Goal: Task Accomplishment & Management: Manage account settings

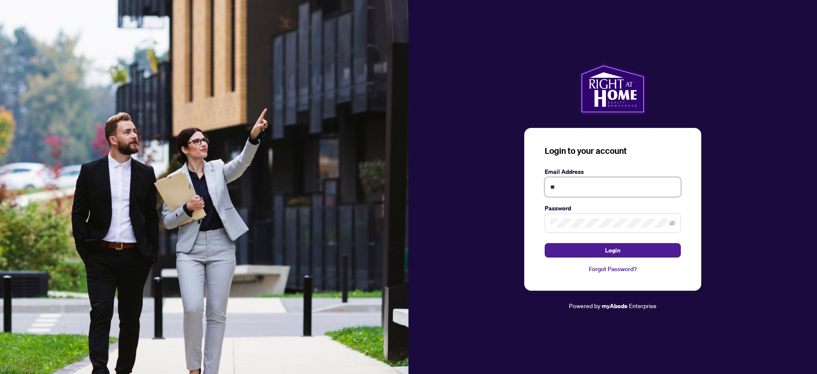
click at [585, 186] on input "**" at bounding box center [612, 187] width 136 height 20
type input "**********"
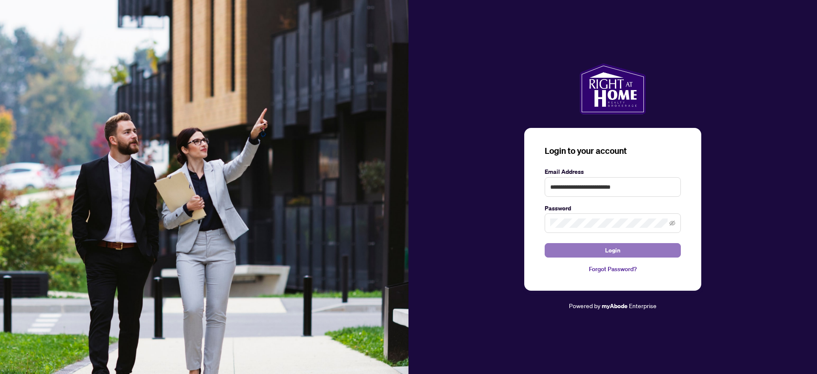
click at [600, 255] on button "Login" at bounding box center [612, 250] width 136 height 14
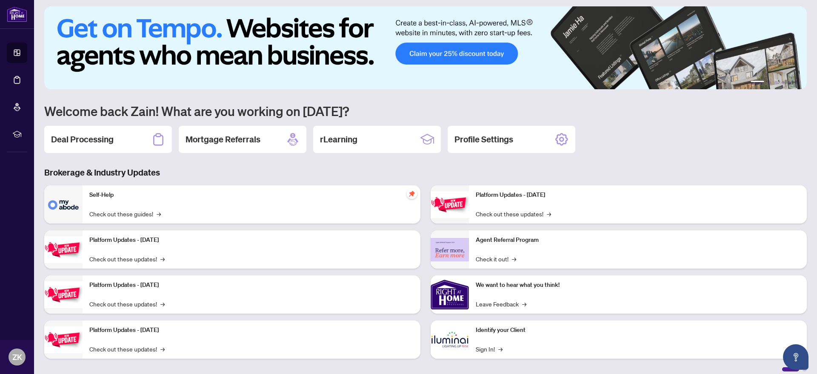
scroll to position [11, 0]
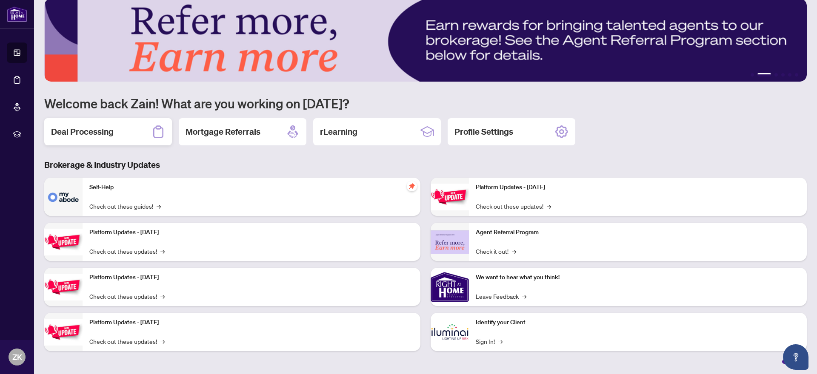
click at [95, 135] on h2 "Deal Processing" at bounding box center [82, 132] width 63 height 12
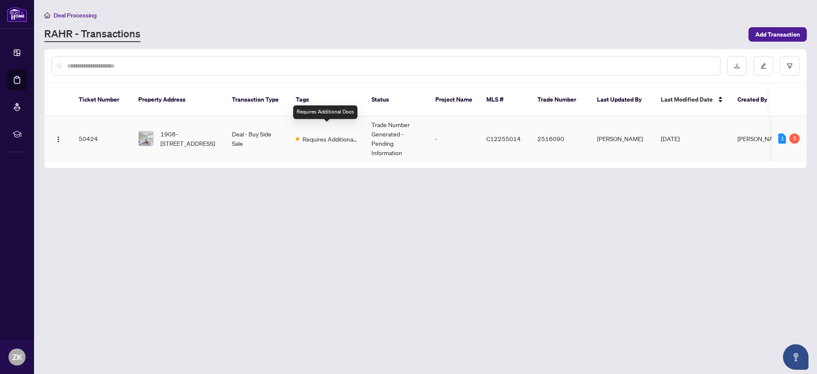
click at [307, 134] on span "Requires Additional Docs" at bounding box center [329, 138] width 55 height 9
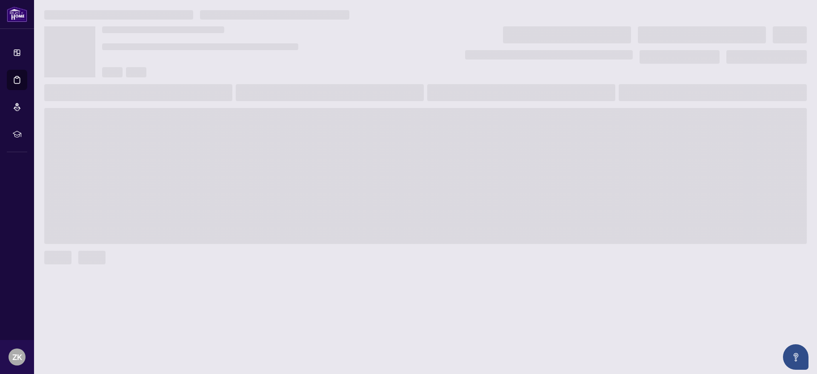
click at [307, 131] on span at bounding box center [425, 176] width 762 height 136
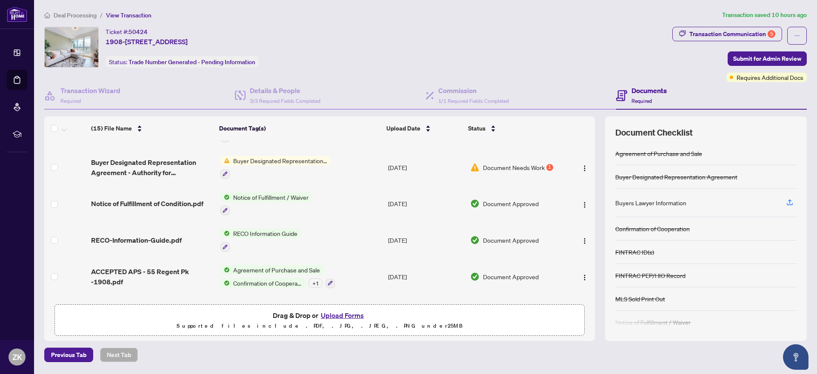
scroll to position [379, 0]
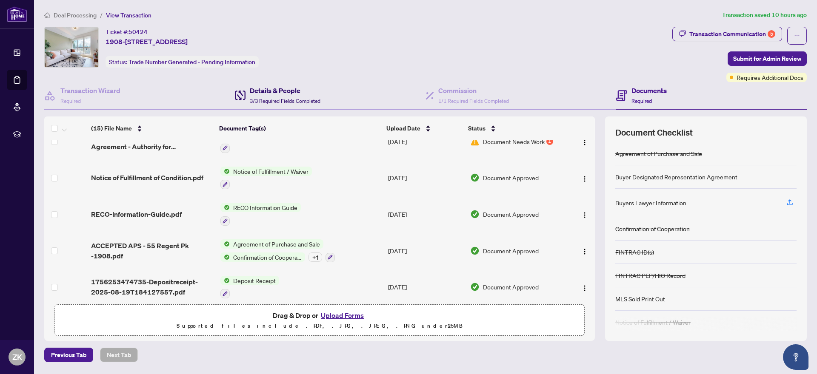
click at [288, 90] on h4 "Details & People" at bounding box center [285, 90] width 71 height 10
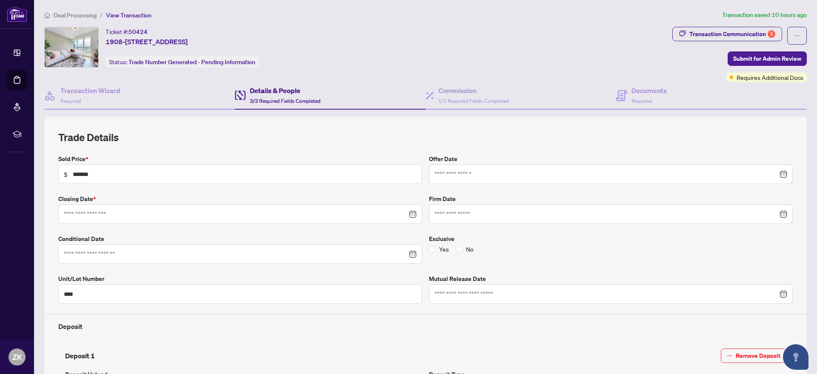
type input "**********"
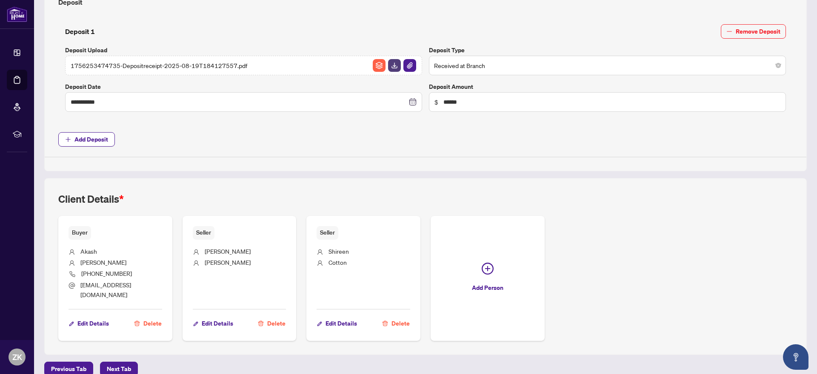
scroll to position [328, 0]
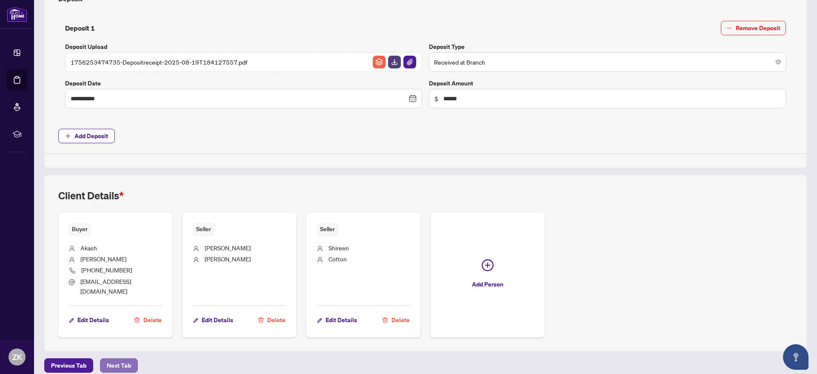
click at [136, 359] on button "Next Tab" at bounding box center [119, 366] width 38 height 14
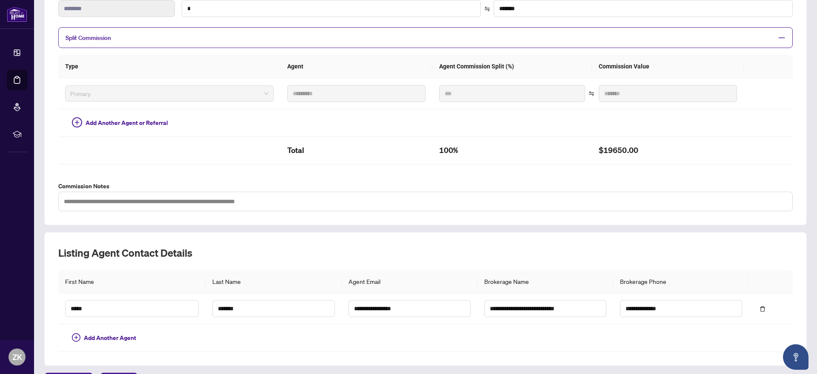
scroll to position [188, 0]
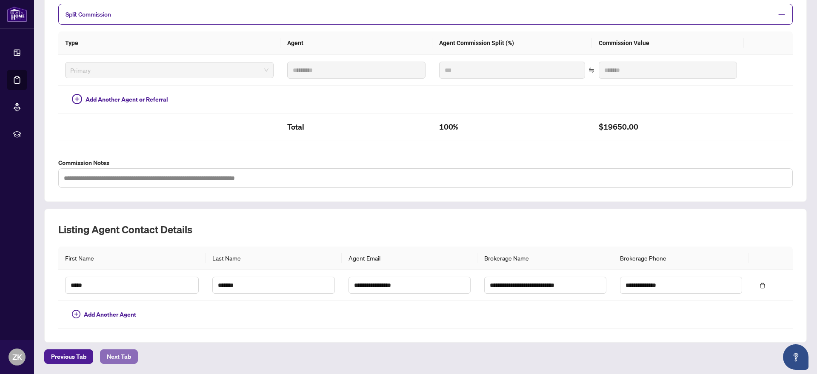
click at [124, 356] on span "Next Tab" at bounding box center [119, 357] width 24 height 14
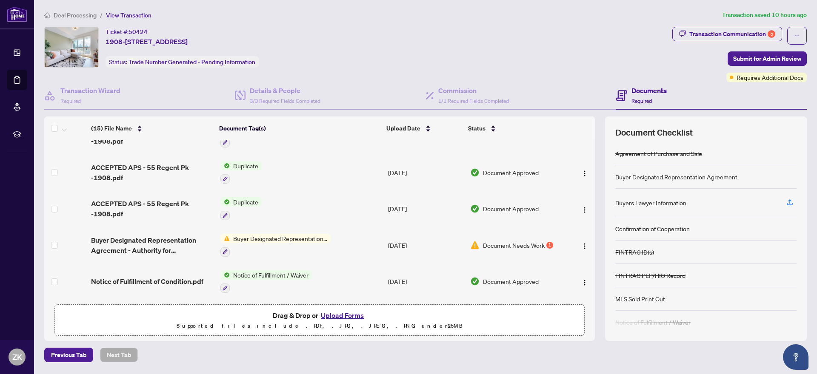
scroll to position [276, 0]
click at [490, 241] on span "Document Needs Work" at bounding box center [514, 244] width 62 height 9
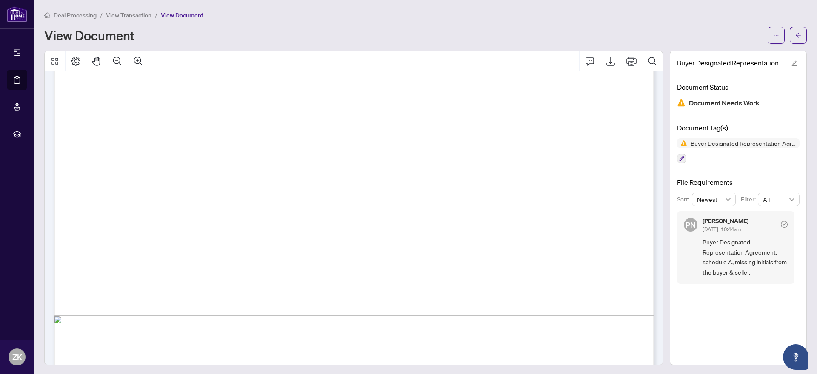
scroll to position [2808, 0]
click at [116, 15] on span "View Transaction" at bounding box center [129, 15] width 46 height 8
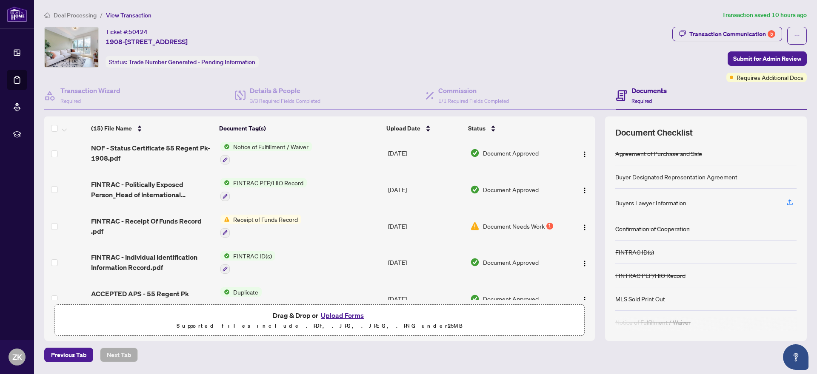
scroll to position [114, 0]
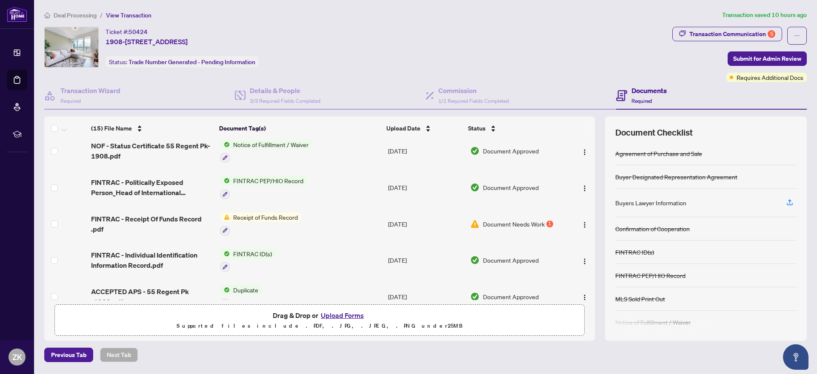
click at [500, 222] on span "Document Needs Work" at bounding box center [514, 223] width 62 height 9
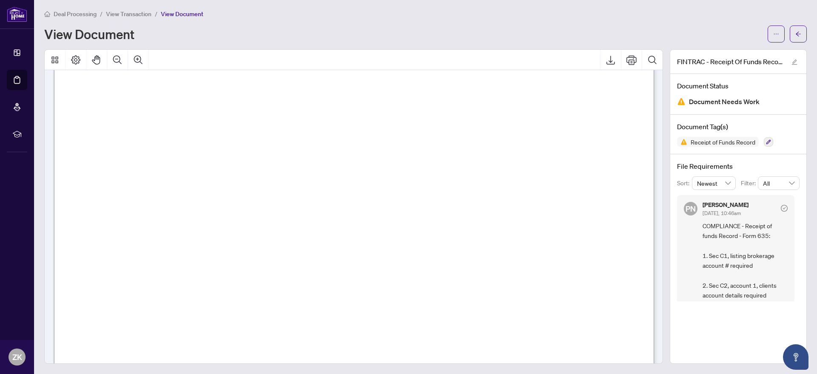
scroll to position [1843, 0]
click at [134, 15] on span "View Transaction" at bounding box center [129, 14] width 46 height 8
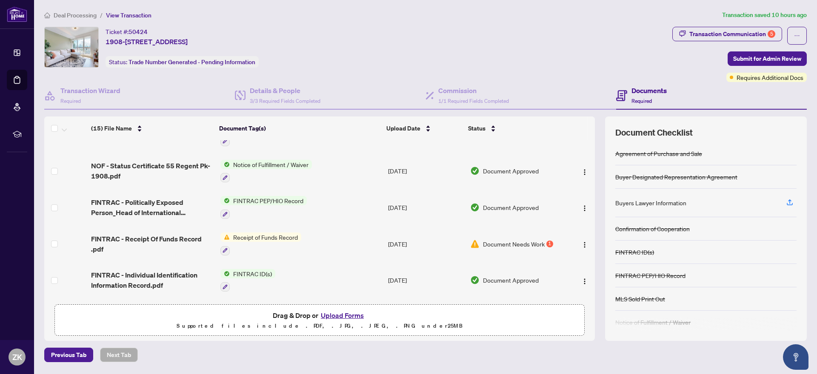
scroll to position [108, 0]
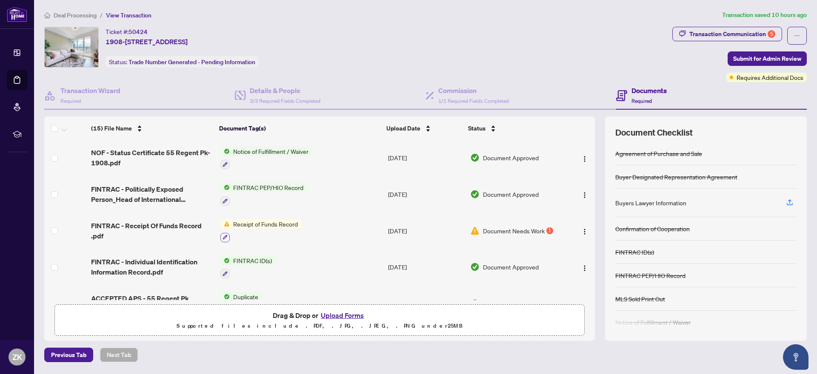
click at [222, 233] on button "button" at bounding box center [224, 237] width 9 height 9
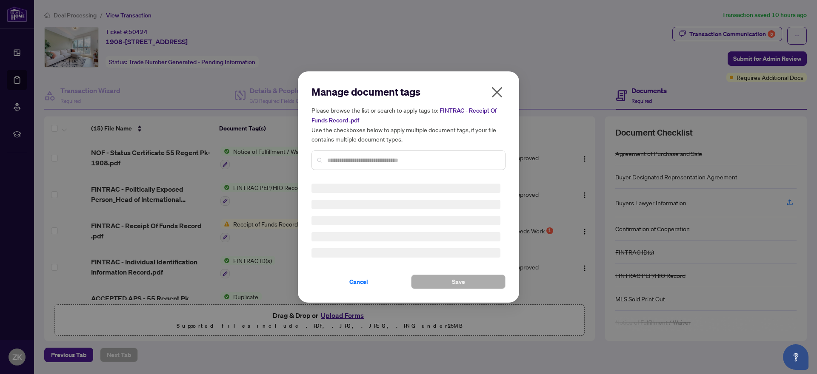
click at [354, 164] on div "Manage document tags Please browse the list or search to apply tags to: FINTRAC…" at bounding box center [408, 187] width 194 height 204
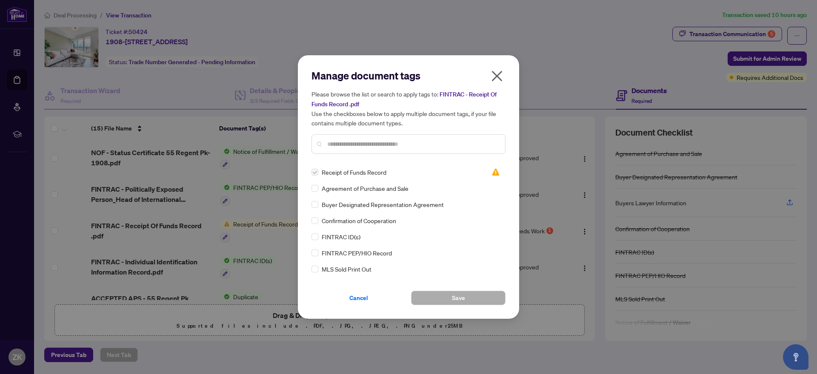
click at [502, 74] on icon "close" at bounding box center [497, 76] width 14 height 14
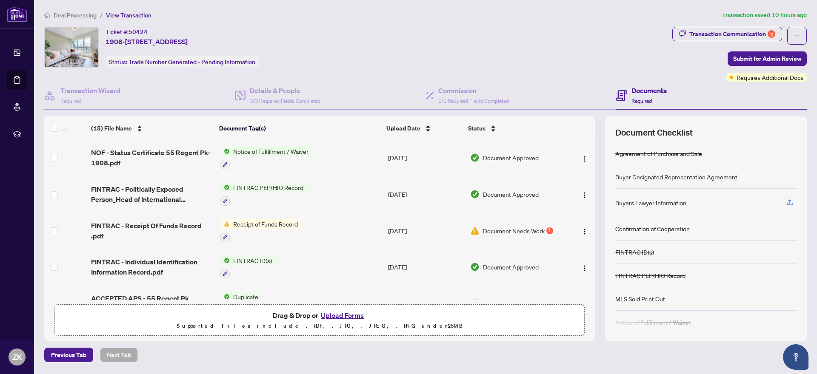
click at [495, 75] on div "Manage document tags Please browse the list or search to apply tags to: FINTRAC…" at bounding box center [408, 187] width 817 height 374
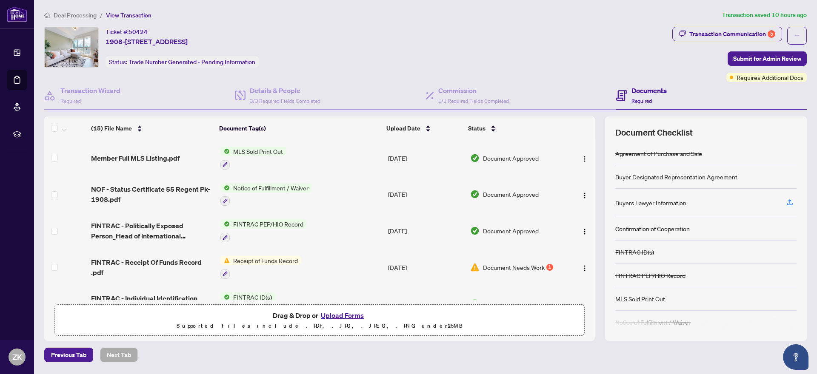
scroll to position [69, 0]
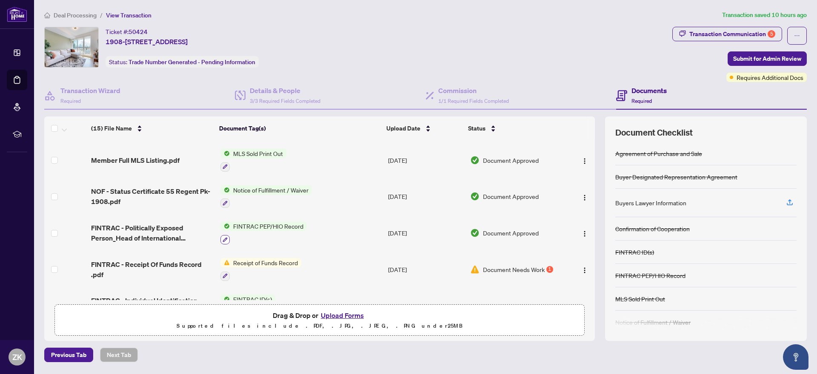
click at [222, 237] on icon "button" at bounding box center [224, 239] width 5 height 5
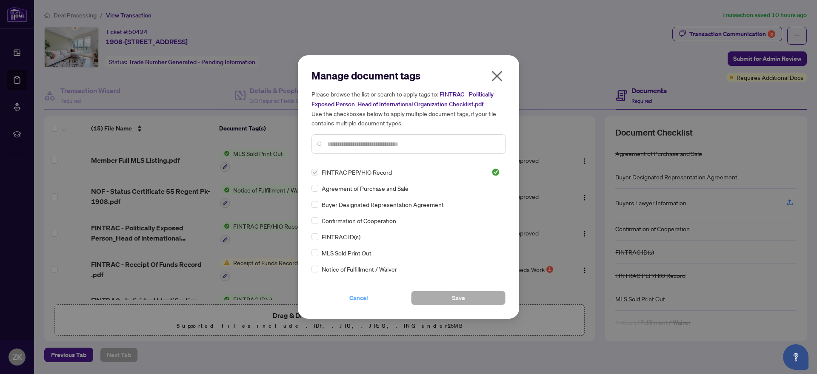
click at [362, 293] on span "Cancel" at bounding box center [358, 298] width 19 height 14
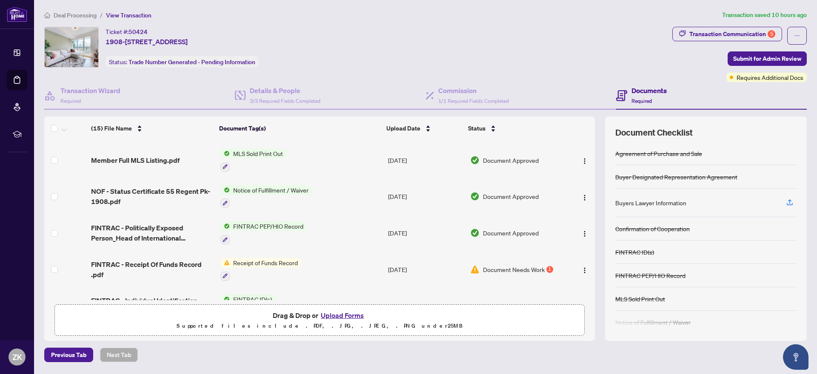
click at [361, 297] on div "Manage document tags Please browse the list or search to apply tags to: FINTRAC…" at bounding box center [408, 187] width 817 height 374
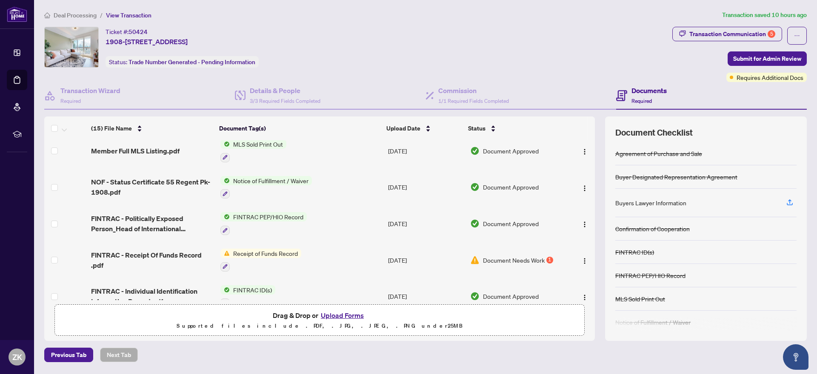
scroll to position [84, 0]
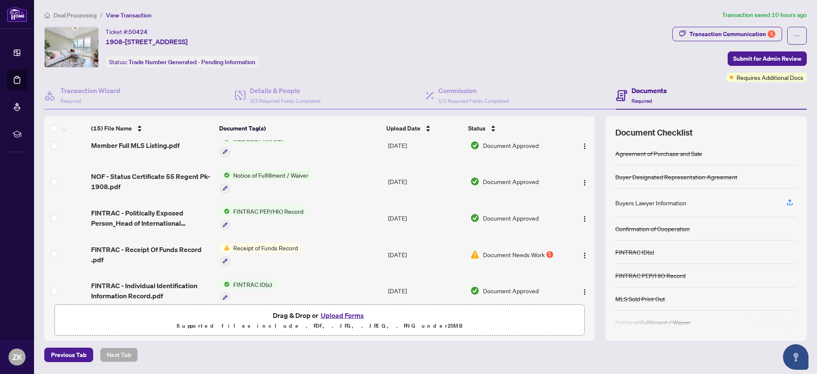
click at [226, 252] on div "Receipt of Funds Record" at bounding box center [260, 254] width 81 height 23
click at [228, 259] on button "button" at bounding box center [224, 261] width 9 height 9
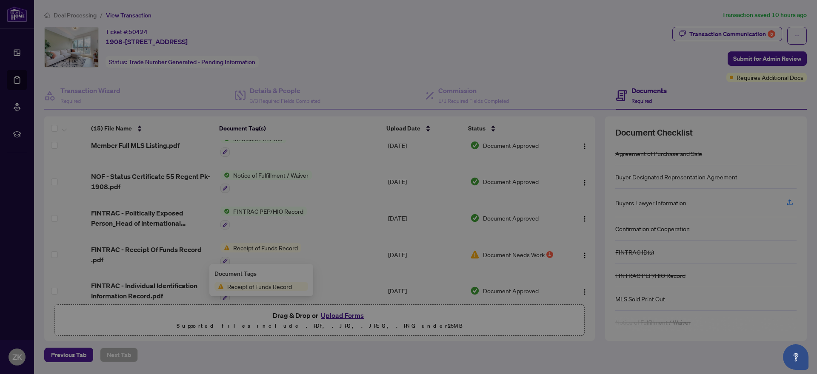
click at [580, 256] on div "Manage document tags Please browse the list or search to apply tags to: FINTRAC…" at bounding box center [408, 187] width 817 height 374
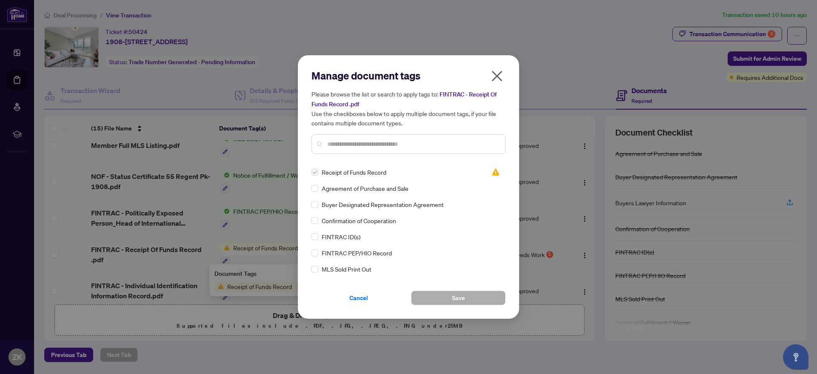
click at [583, 254] on div "Manage document tags Please browse the list or search to apply tags to: FINTRAC…" at bounding box center [408, 187] width 817 height 374
click at [315, 170] on label at bounding box center [314, 172] width 7 height 9
click at [315, 172] on label at bounding box center [314, 172] width 7 height 9
click at [360, 144] on input "text" at bounding box center [412, 143] width 171 height 9
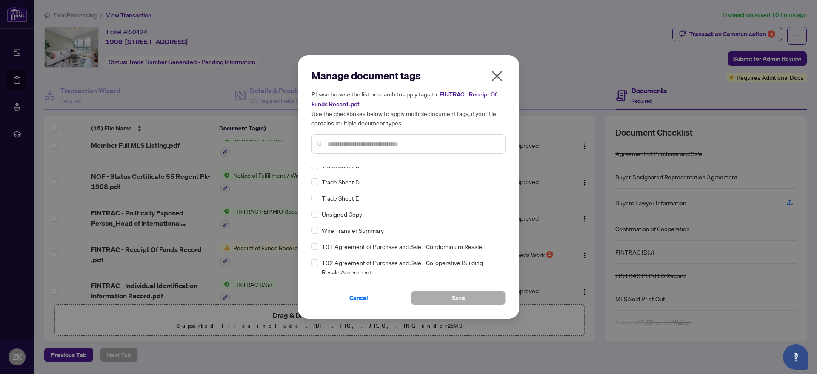
scroll to position [1985, 0]
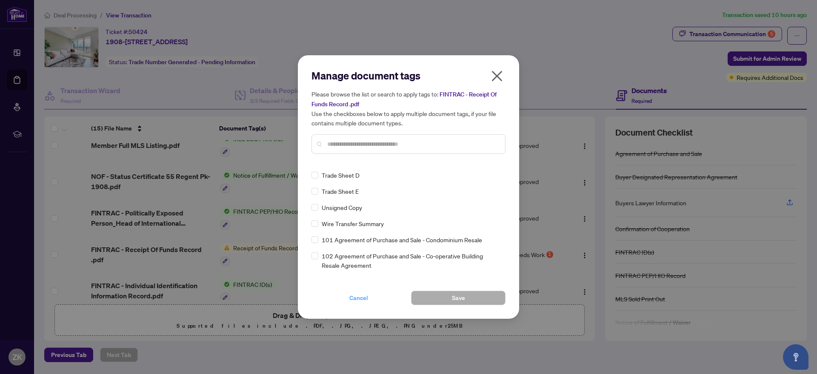
click at [371, 298] on button "Cancel" at bounding box center [358, 298] width 94 height 14
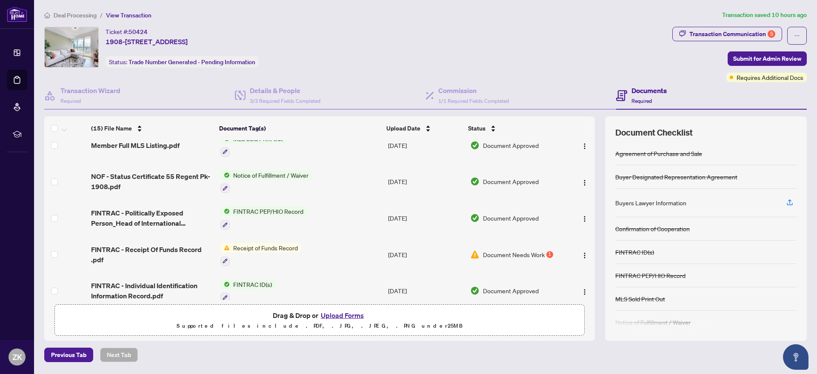
click at [366, 298] on div "Manage document tags Please browse the list or search to apply tags to: FINTRAC…" at bounding box center [408, 187] width 817 height 374
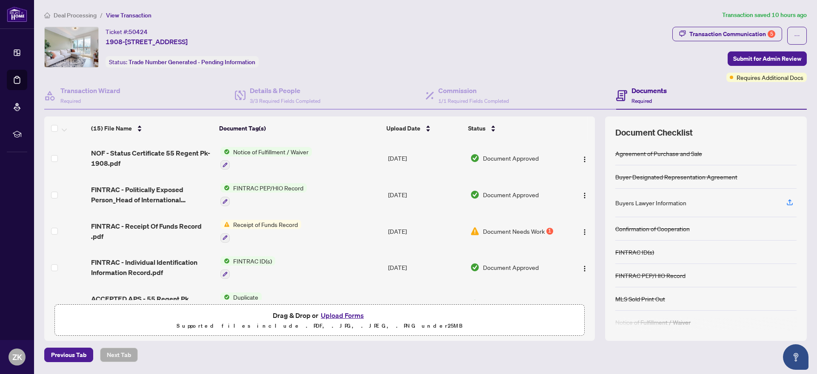
scroll to position [118, 0]
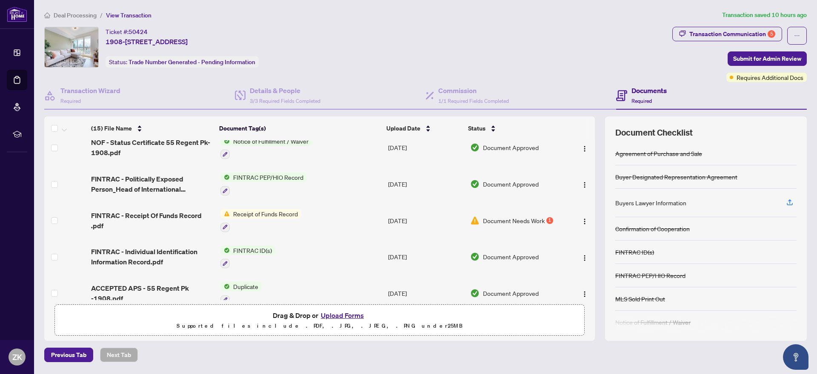
click at [322, 313] on button "Upload Forms" at bounding box center [342, 315] width 48 height 11
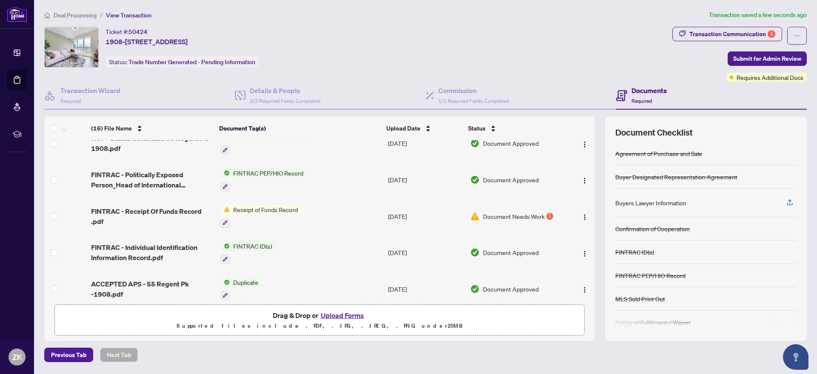
scroll to position [158, 0]
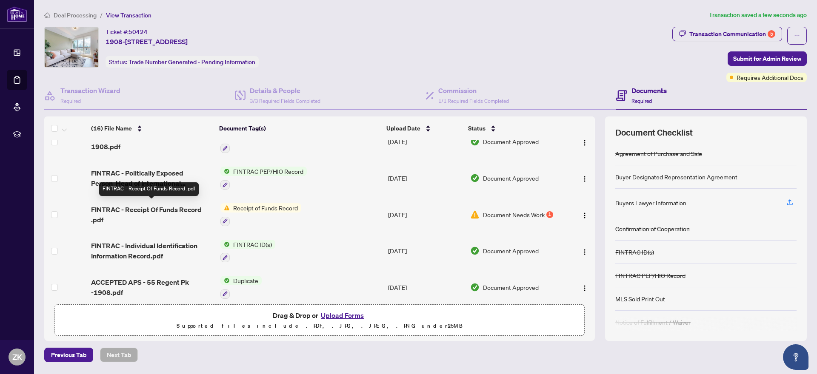
click at [111, 205] on span "FINTRAC - Receipt Of Funds Record .pdf" at bounding box center [152, 215] width 122 height 20
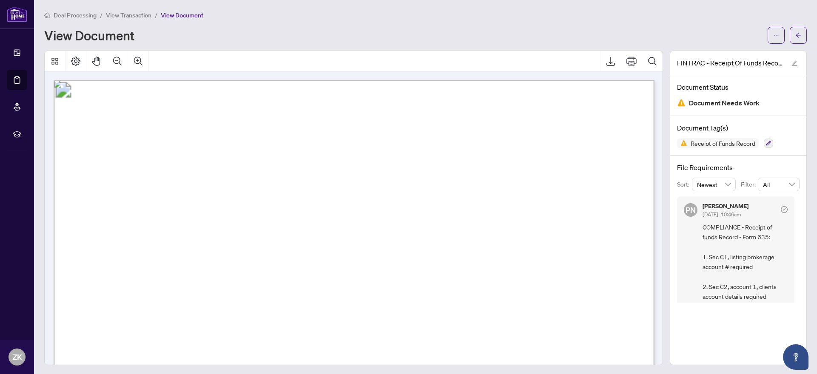
scroll to position [0, 0]
click at [143, 14] on span "View Transaction" at bounding box center [129, 15] width 46 height 8
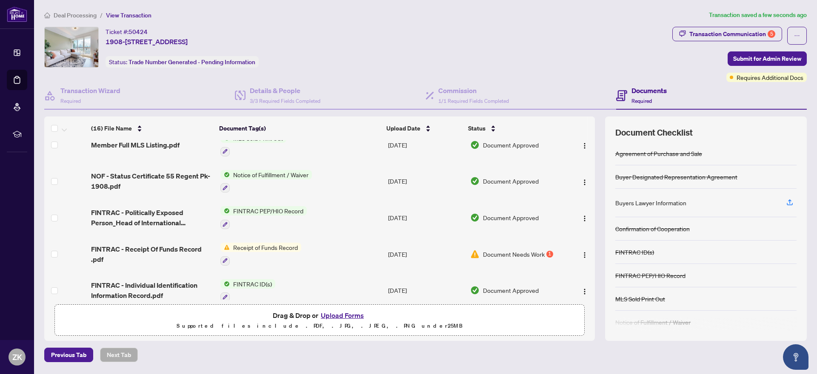
scroll to position [119, 0]
click at [581, 251] on img "button" at bounding box center [584, 254] width 7 height 7
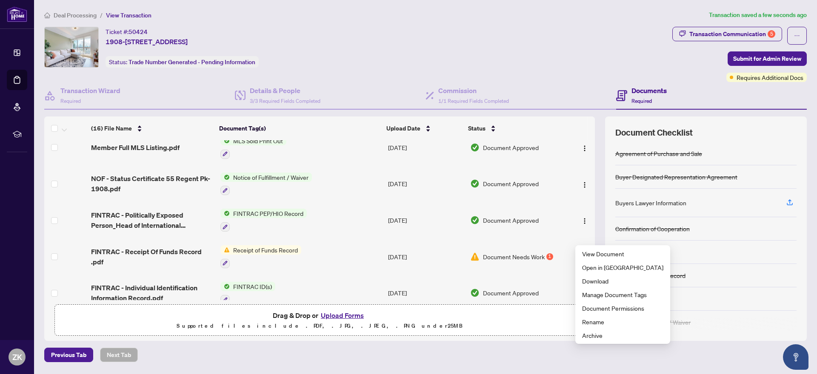
scroll to position [0, 0]
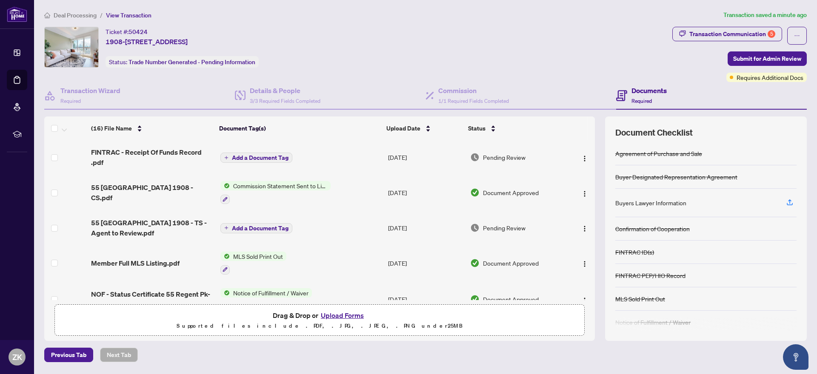
click at [252, 155] on span "Add a Document Tag" at bounding box center [260, 158] width 57 height 6
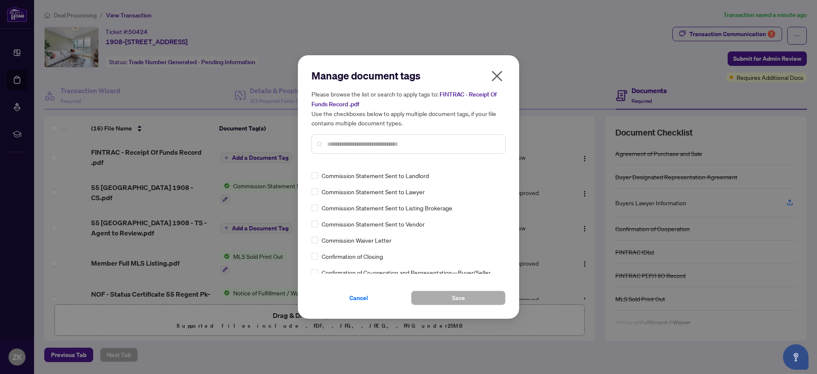
scroll to position [608, 0]
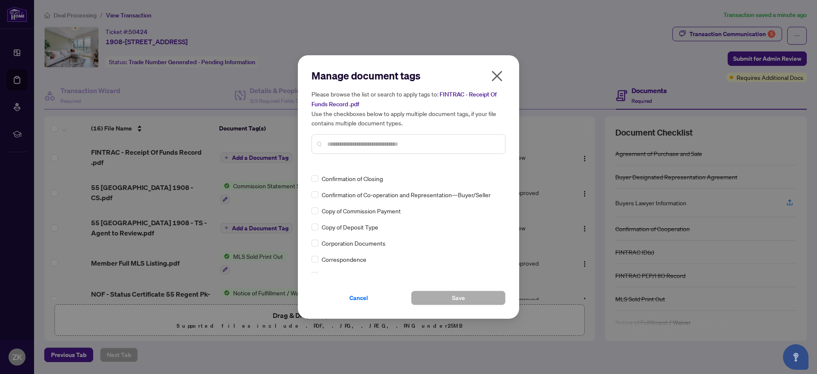
click at [404, 143] on input "text" at bounding box center [412, 143] width 171 height 9
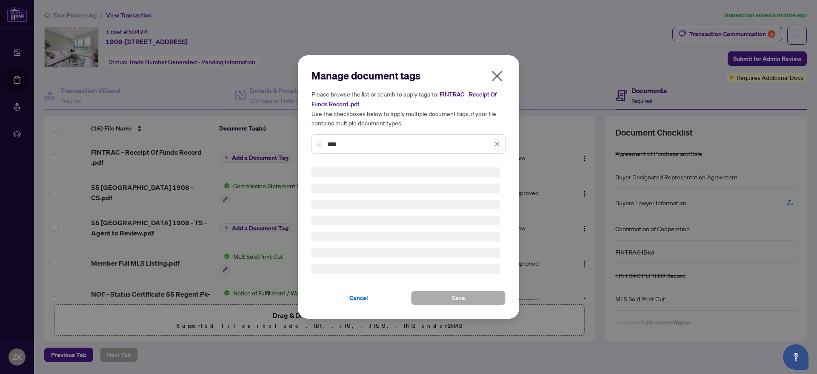
scroll to position [0, 0]
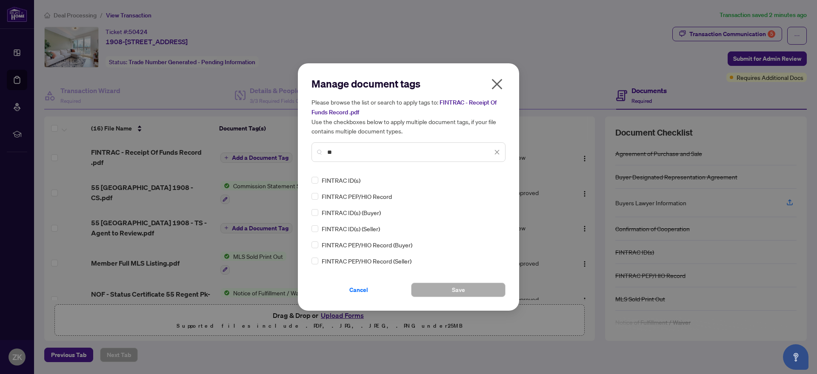
type input "*"
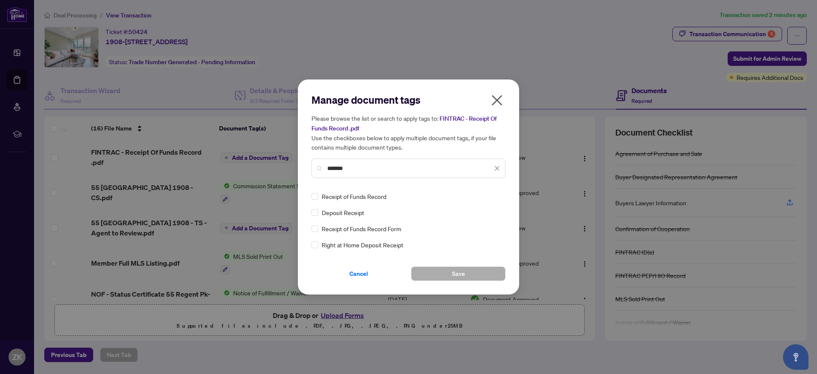
type input "*******"
click at [372, 197] on span "Receipt of Funds Record" at bounding box center [354, 196] width 65 height 9
click at [453, 281] on div "Manage document tags Please browse the list or search to apply tags to: FINTRAC…" at bounding box center [408, 187] width 221 height 215
click at [453, 279] on span "Save" at bounding box center [458, 274] width 13 height 14
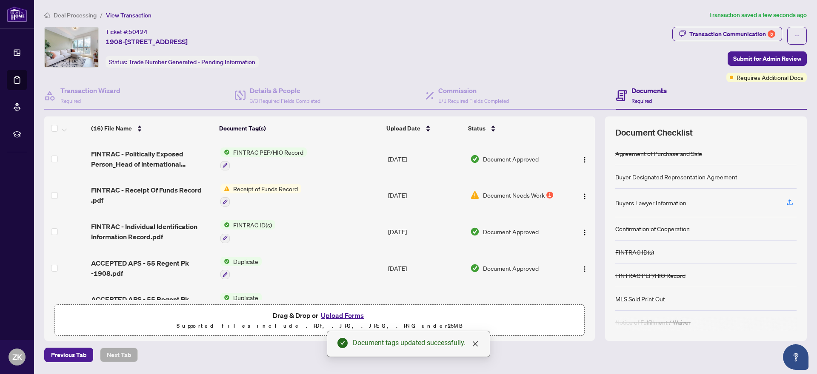
scroll to position [180, 0]
click at [578, 195] on button "button" at bounding box center [585, 195] width 14 height 14
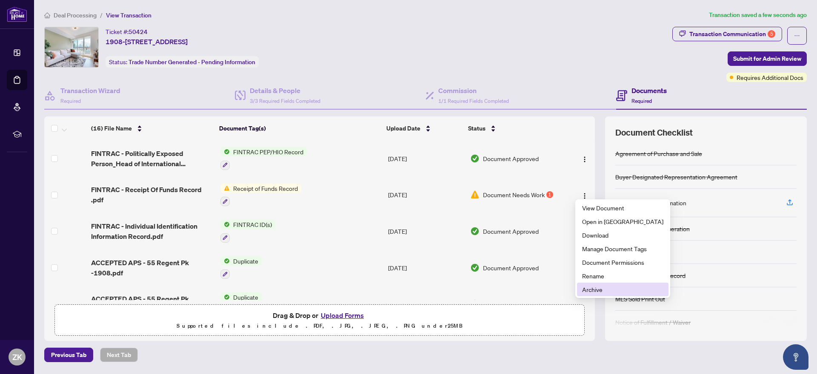
click at [588, 289] on span "Archive" at bounding box center [622, 289] width 81 height 9
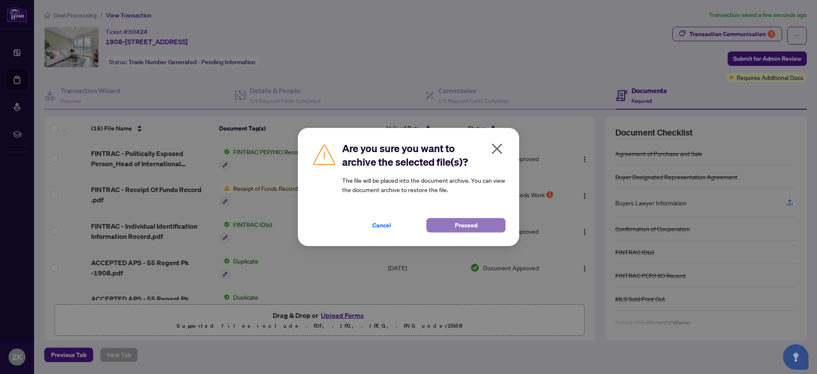
click at [466, 228] on span "Proceed" at bounding box center [466, 226] width 23 height 14
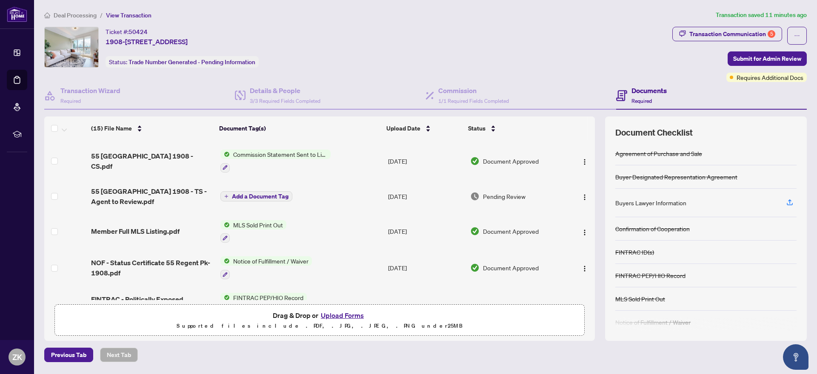
scroll to position [33, 0]
click at [173, 189] on span "55 [GEOGRAPHIC_DATA] 1908 - TS - Agent to Review.pdf" at bounding box center [152, 197] width 122 height 20
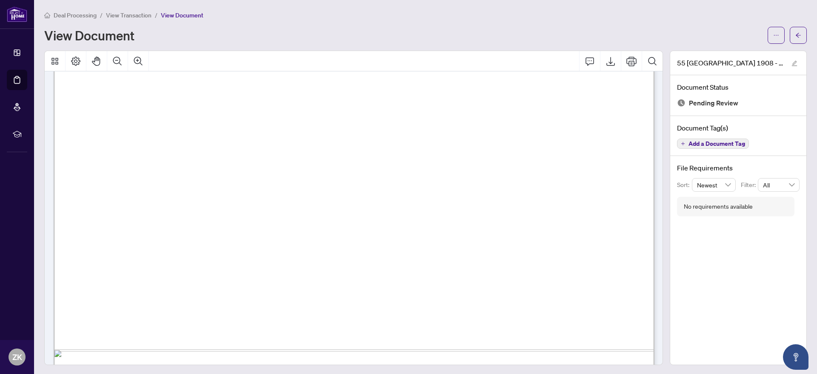
scroll to position [381, 0]
click at [615, 66] on button "Export" at bounding box center [610, 61] width 20 height 20
click at [612, 60] on icon "Export" at bounding box center [610, 61] width 10 height 10
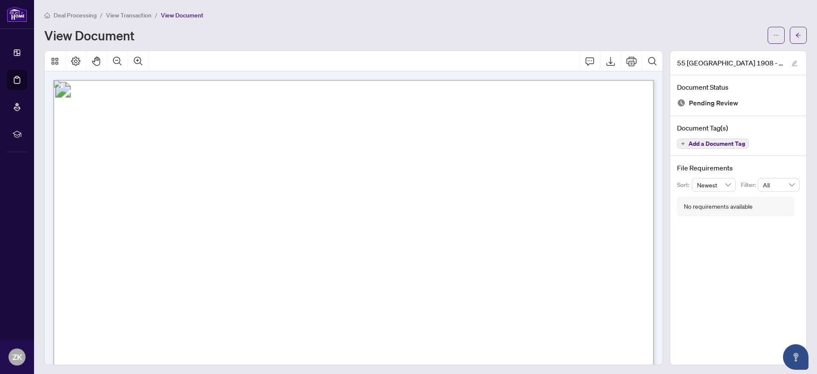
click at [139, 18] on span "View Transaction" at bounding box center [129, 15] width 46 height 8
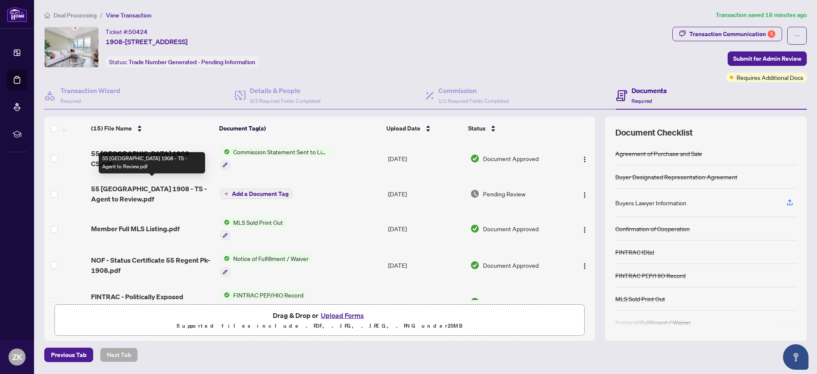
scroll to position [43, 0]
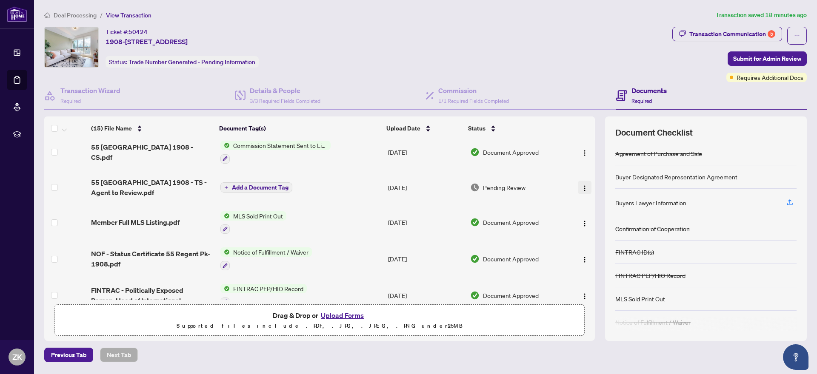
click at [584, 188] on img "button" at bounding box center [584, 188] width 7 height 7
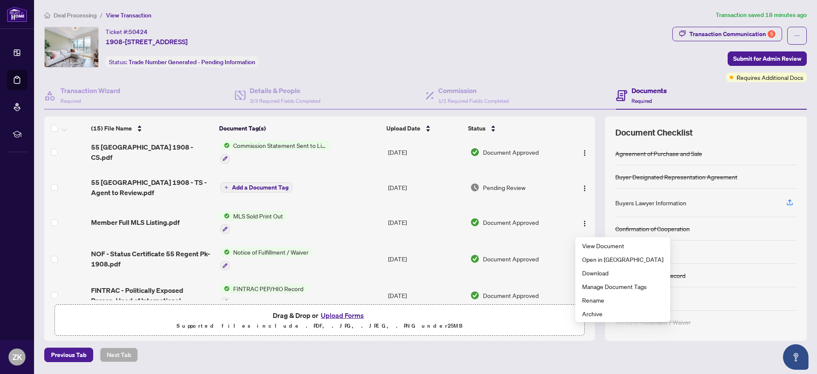
scroll to position [0, 0]
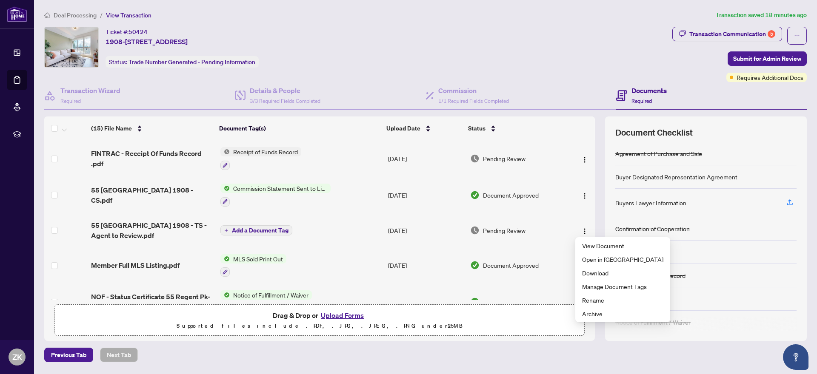
click at [334, 314] on button "Upload Forms" at bounding box center [342, 315] width 48 height 11
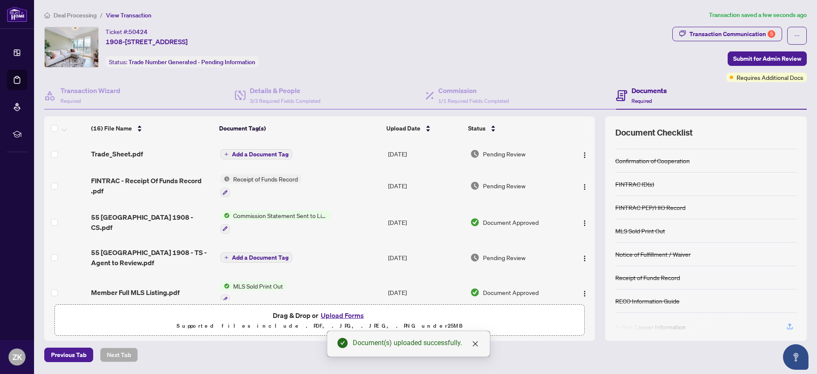
scroll to position [110, 0]
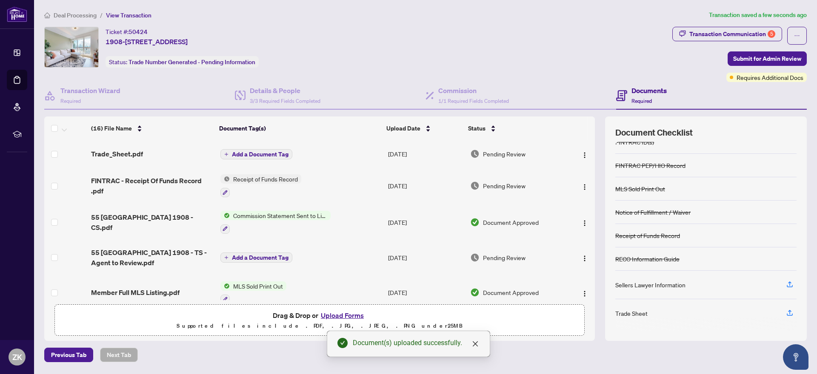
click at [651, 283] on div "Sellers Lawyer Information" at bounding box center [650, 284] width 70 height 9
click at [646, 287] on div "Sellers Lawyer Information" at bounding box center [650, 284] width 70 height 9
click at [792, 282] on icon "button" at bounding box center [789, 285] width 8 height 8
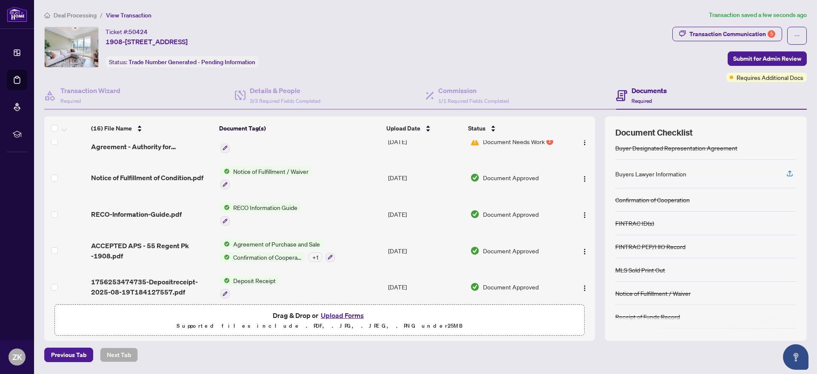
scroll to position [0, 0]
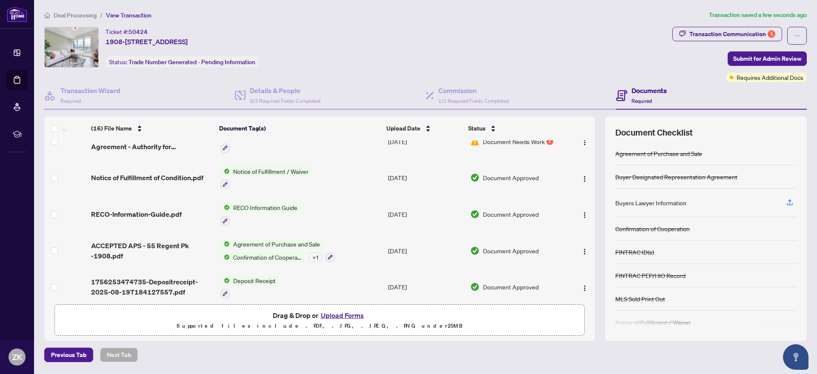
click at [669, 202] on div "Buyers Lawyer Information" at bounding box center [650, 202] width 71 height 9
click at [792, 202] on icon "button" at bounding box center [789, 203] width 8 height 8
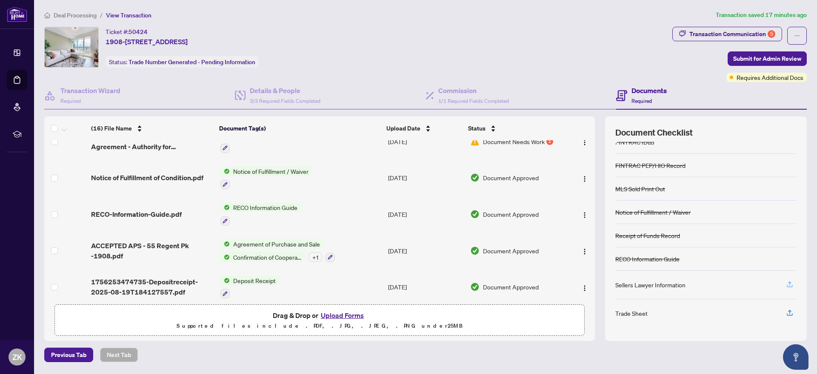
click at [790, 287] on icon "button" at bounding box center [789, 286] width 6 height 2
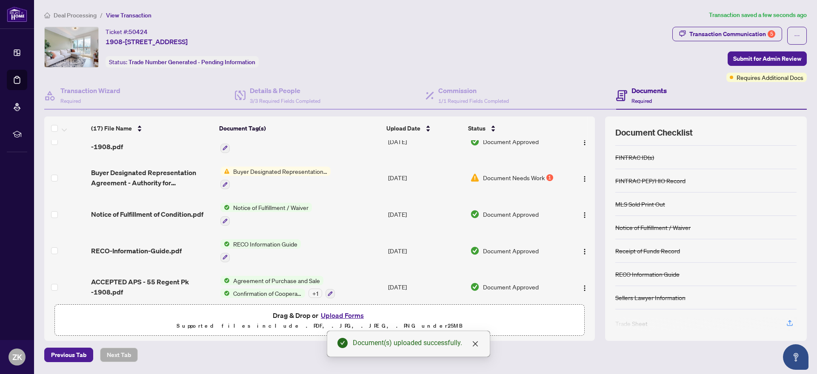
scroll to position [105, 0]
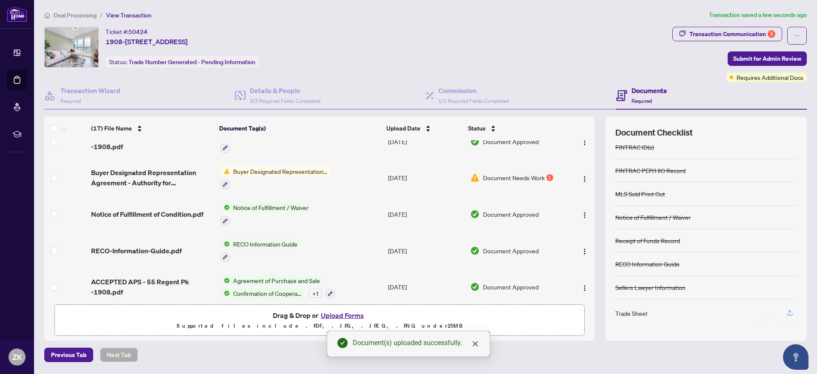
click at [789, 311] on icon "button" at bounding box center [789, 312] width 3 height 4
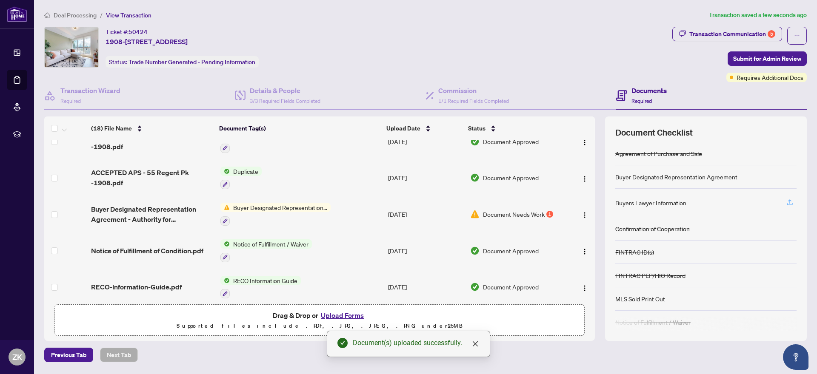
click at [788, 206] on span "button" at bounding box center [789, 203] width 8 height 14
